Goal: Information Seeking & Learning: Learn about a topic

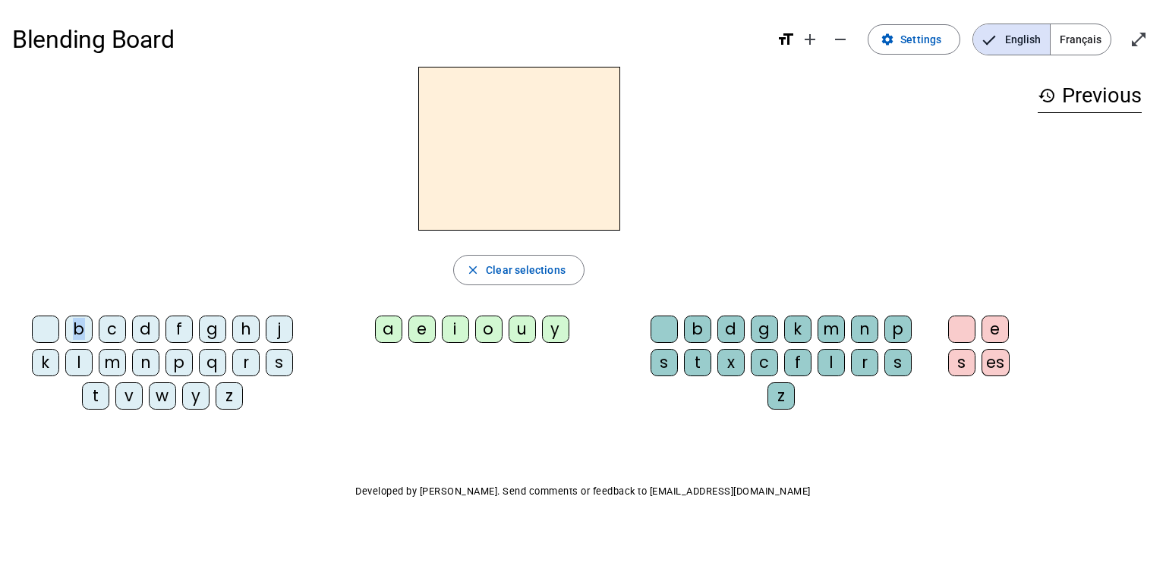
drag, startPoint x: 81, startPoint y: 332, endPoint x: 419, endPoint y: 175, distance: 372.8
click at [419, 175] on div "close Clear selections b c d f g h j k l m n p q r s t v w y z a e i o u y b d …" at bounding box center [518, 244] width 1013 height 355
click at [75, 332] on div "b" at bounding box center [78, 329] width 27 height 27
click at [392, 333] on div "a" at bounding box center [388, 329] width 27 height 27
click at [567, 180] on h2 "ba" at bounding box center [519, 149] width 202 height 164
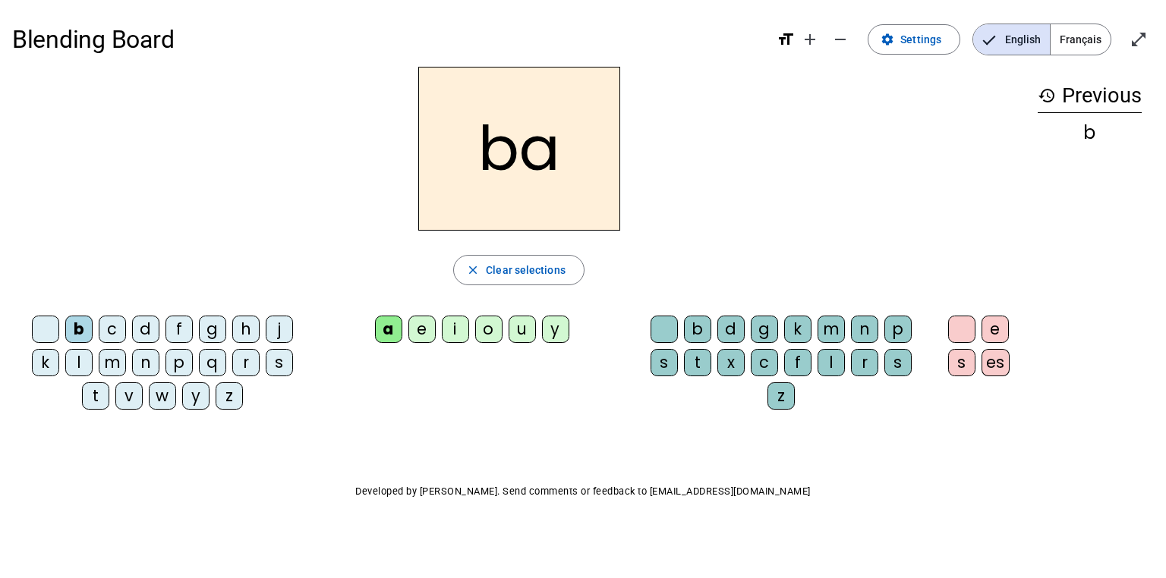
click at [537, 148] on h2 "ba" at bounding box center [519, 149] width 202 height 164
click at [694, 354] on div "t" at bounding box center [697, 362] width 27 height 27
click at [1077, 42] on span "Français" at bounding box center [1080, 39] width 60 height 30
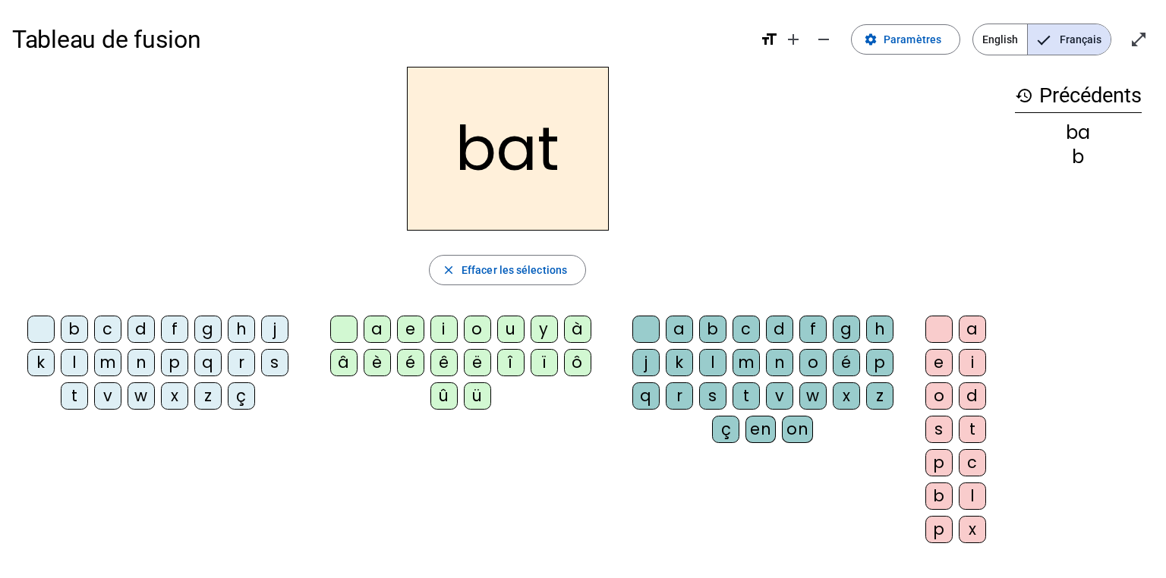
click at [541, 184] on h2 "bat" at bounding box center [508, 149] width 202 height 164
click at [530, 155] on h2 "bat" at bounding box center [508, 149] width 202 height 164
click at [557, 273] on span "Effacer les sélections" at bounding box center [513, 270] width 105 height 18
drag, startPoint x: 143, startPoint y: 332, endPoint x: 228, endPoint y: 333, distance: 85.0
click at [144, 332] on div "d" at bounding box center [140, 329] width 27 height 27
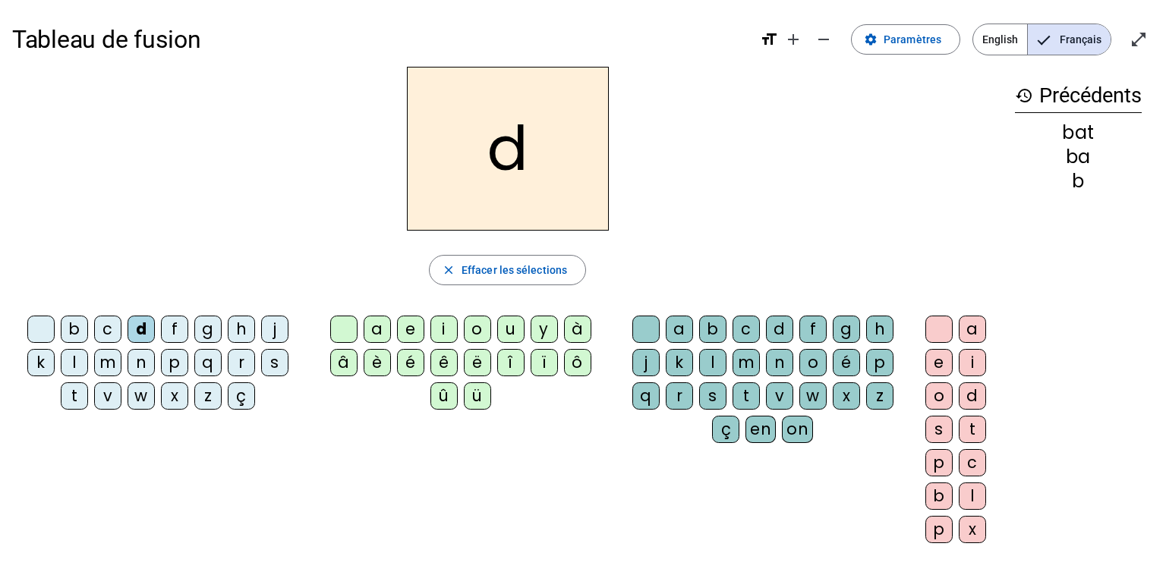
click at [408, 330] on div "e" at bounding box center [410, 329] width 27 height 27
click at [553, 173] on h2 "de" at bounding box center [508, 149] width 202 height 164
click at [519, 165] on h2 "de" at bounding box center [508, 149] width 202 height 164
click at [753, 203] on div "de" at bounding box center [507, 149] width 990 height 164
drag, startPoint x: 941, startPoint y: 264, endPoint x: 980, endPoint y: 289, distance: 46.1
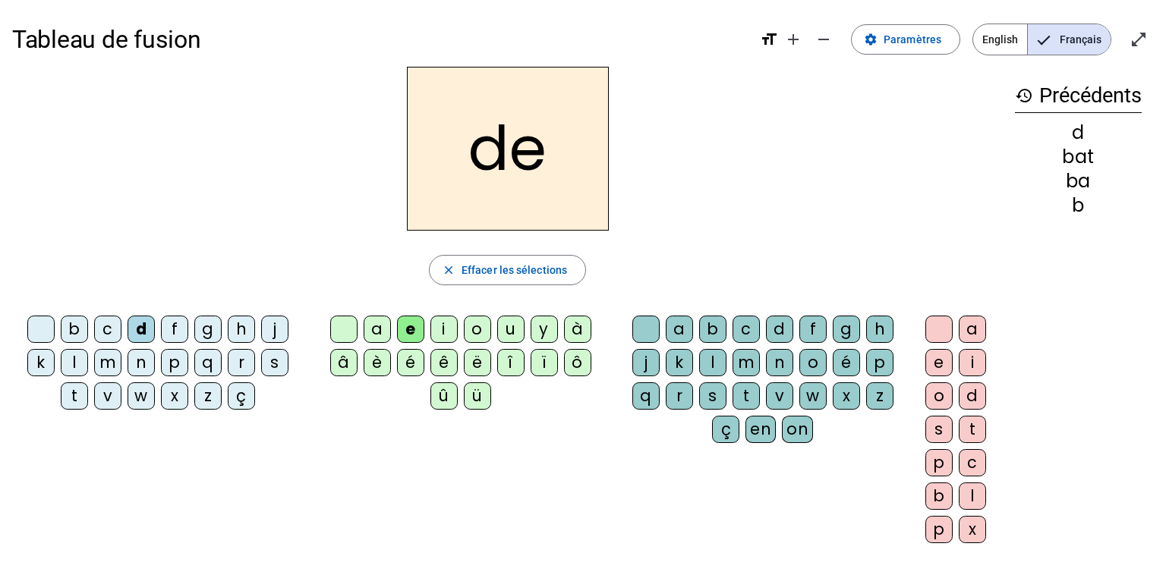
click at [950, 265] on div "close Effacer les sélections" at bounding box center [507, 270] width 990 height 30
click at [962, 326] on div "a" at bounding box center [971, 329] width 27 height 27
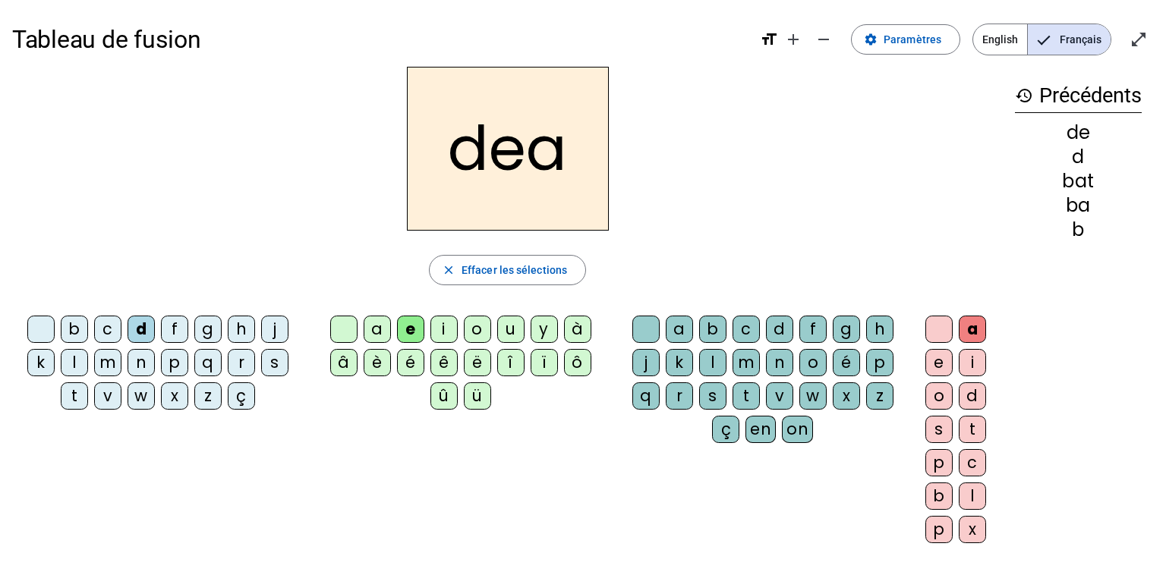
click at [974, 184] on div "dea" at bounding box center [507, 149] width 990 height 164
